Goal: Navigation & Orientation: Locate item on page

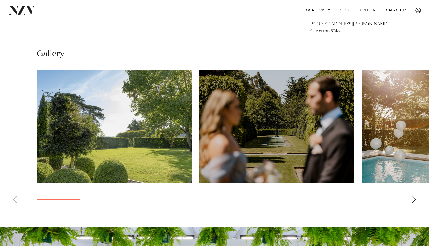
scroll to position [346, 0]
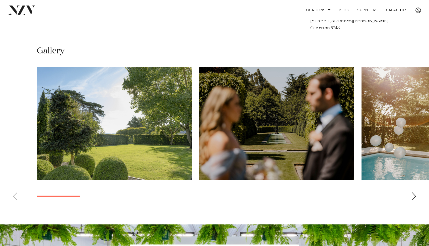
click at [132, 162] on img "1 / 18" at bounding box center [114, 124] width 155 height 114
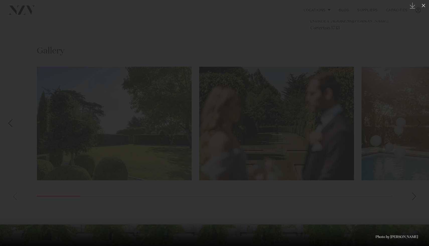
click at [132, 162] on div at bounding box center [214, 123] width 429 height 246
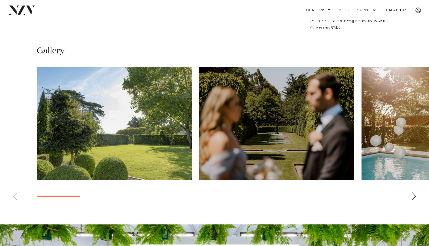
click at [132, 162] on img "1 / 18" at bounding box center [114, 124] width 155 height 114
